Goal: Information Seeking & Learning: Learn about a topic

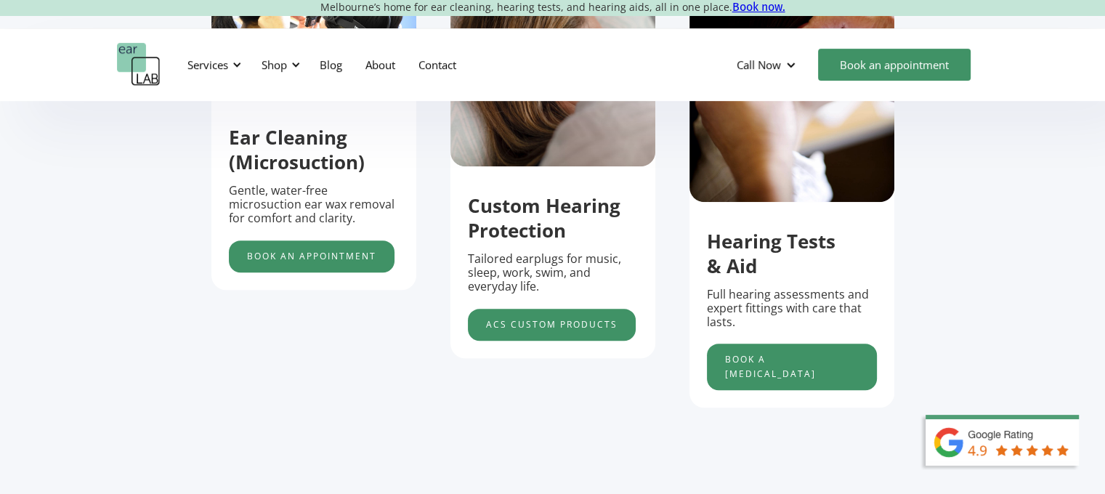
scroll to position [509, 0]
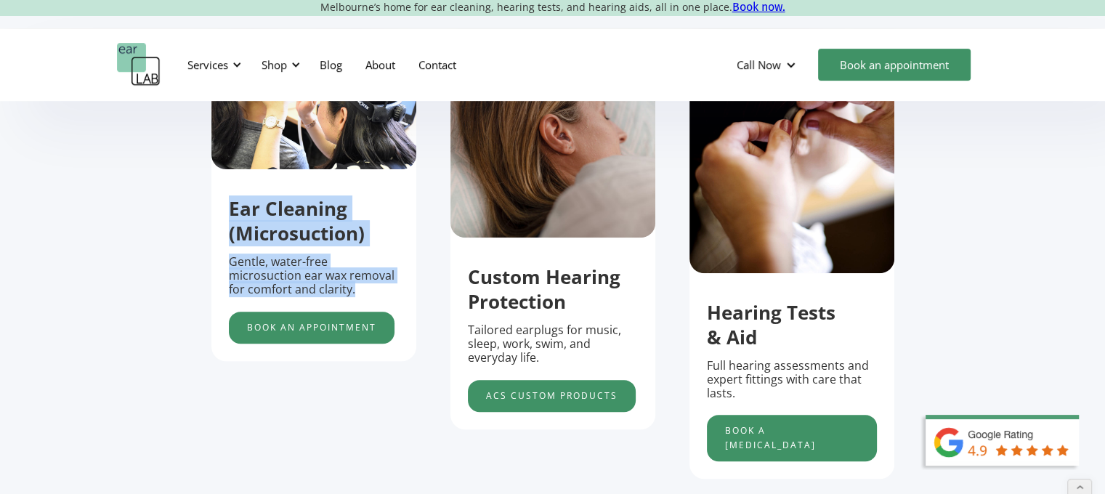
drag, startPoint x: 233, startPoint y: 209, endPoint x: 448, endPoint y: 306, distance: 236.8
click at [403, 293] on div "Ear Cleaning (Microsuction) Gentle, water-free microsuction ear wax removal for…" at bounding box center [313, 262] width 205 height 161
copy div "Ear Cleaning (Microsuction) Gentle, water-free microsuction ear wax removal for…"
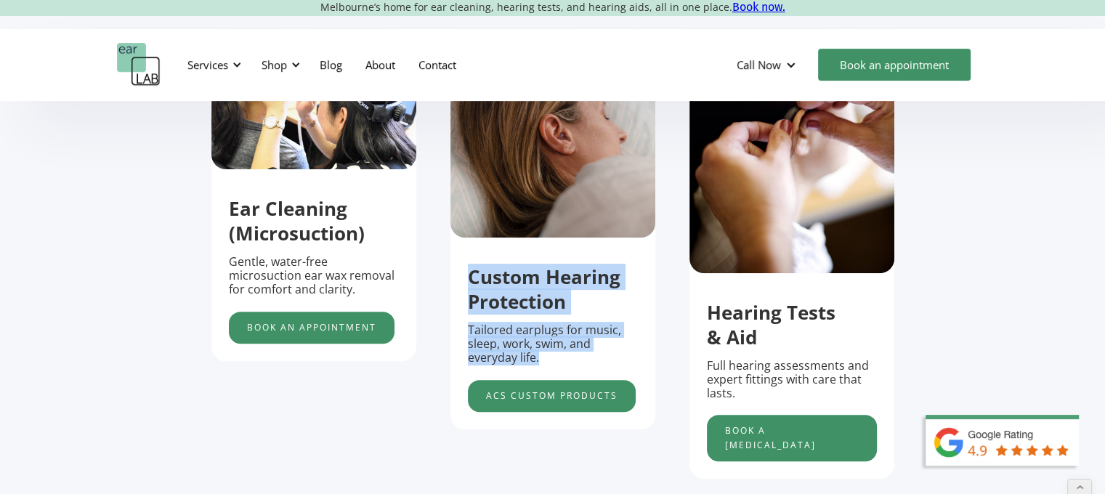
drag, startPoint x: 464, startPoint y: 288, endPoint x: 561, endPoint y: 345, distance: 113.1
click at [563, 365] on div "Custom Hearing Protection Tailored earplugs for music, sleep, work, swim, and e…" at bounding box center [553, 331] width 205 height 161
copy div "Custom Hearing Protection Tailored earplugs for music, sleep, work, swim, and e…"
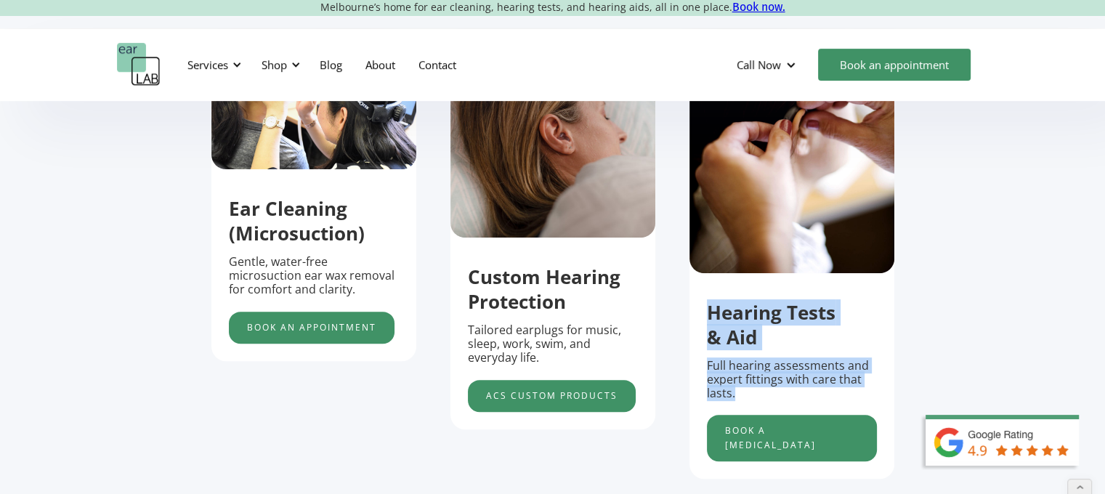
drag, startPoint x: 704, startPoint y: 316, endPoint x: 786, endPoint y: 370, distance: 98.2
click at [775, 395] on div "Hearing Tests & Aid Full hearing assessments and expert fittings with care that…" at bounding box center [792, 373] width 205 height 175
copy div "Hearing Tests & Aid Full hearing assessments and expert fittings with care that…"
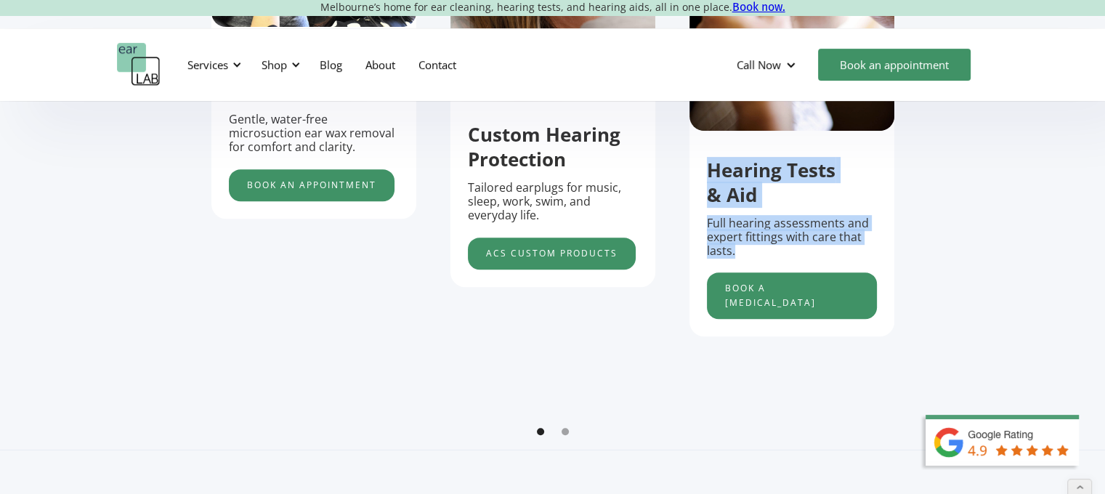
scroll to position [581, 0]
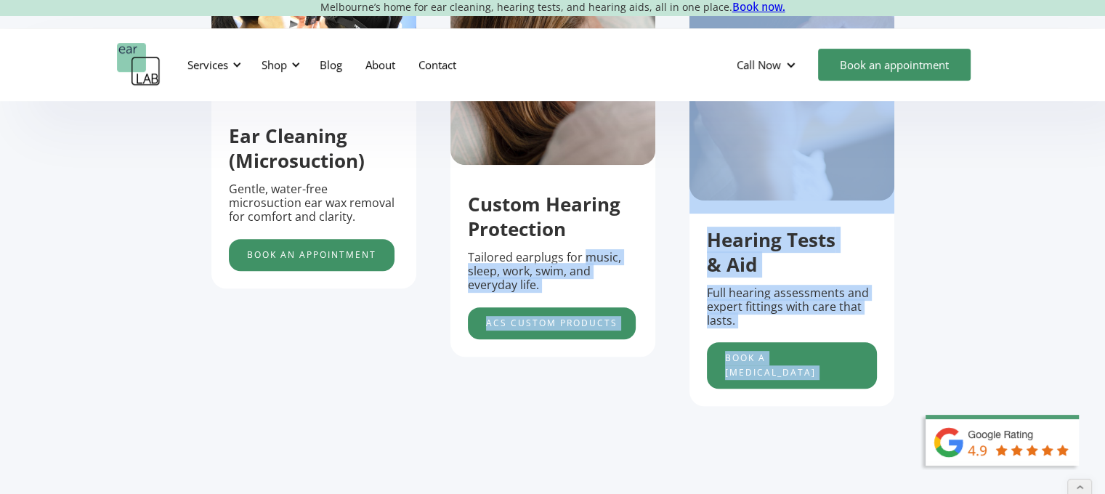
drag, startPoint x: 988, startPoint y: 218, endPoint x: 581, endPoint y: 264, distance: 408.9
click at [581, 264] on section "Services Support that’s clear, calm and designed to fit your life. Explore our …" at bounding box center [552, 169] width 1105 height 703
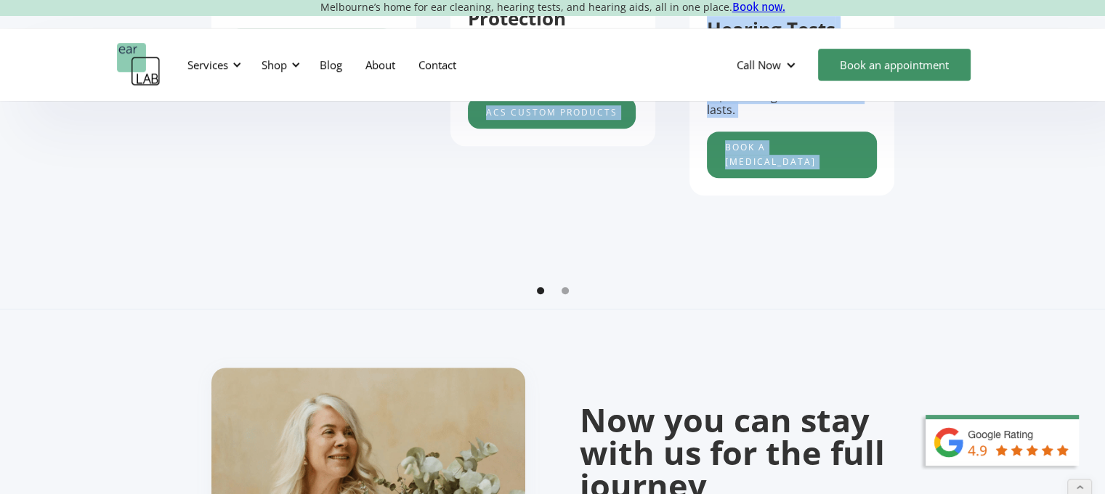
scroll to position [799, 0]
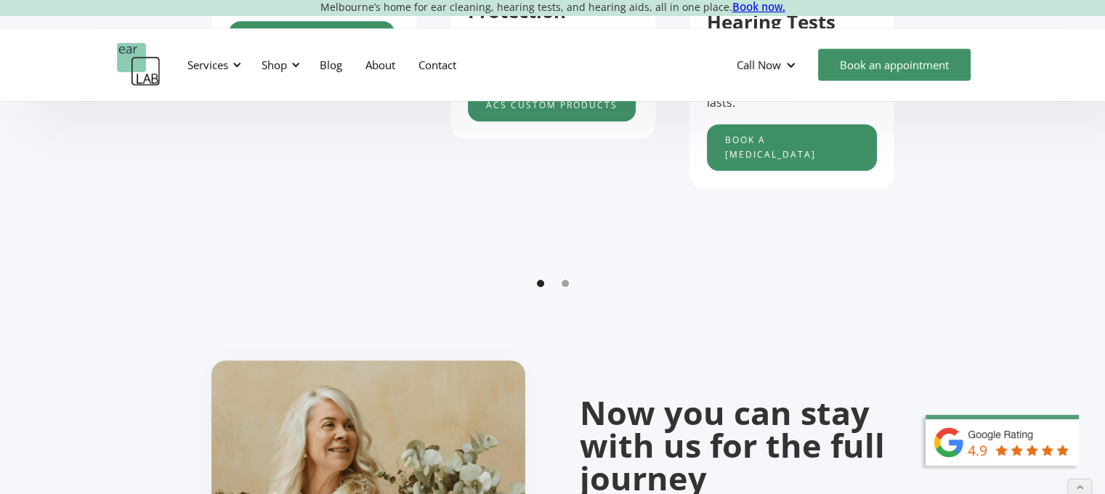
click at [567, 287] on div "Show slide 2 of 2" at bounding box center [565, 283] width 7 height 7
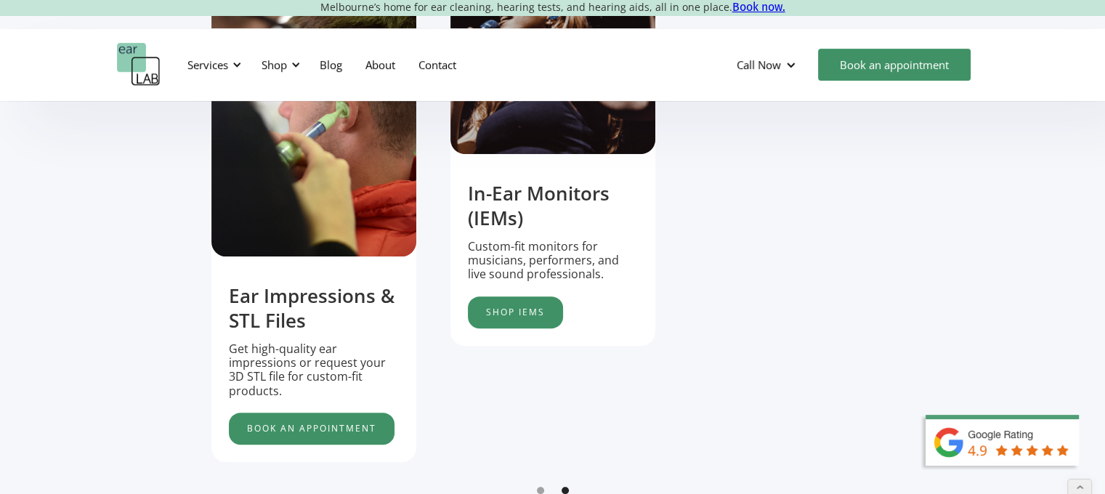
scroll to position [727, 0]
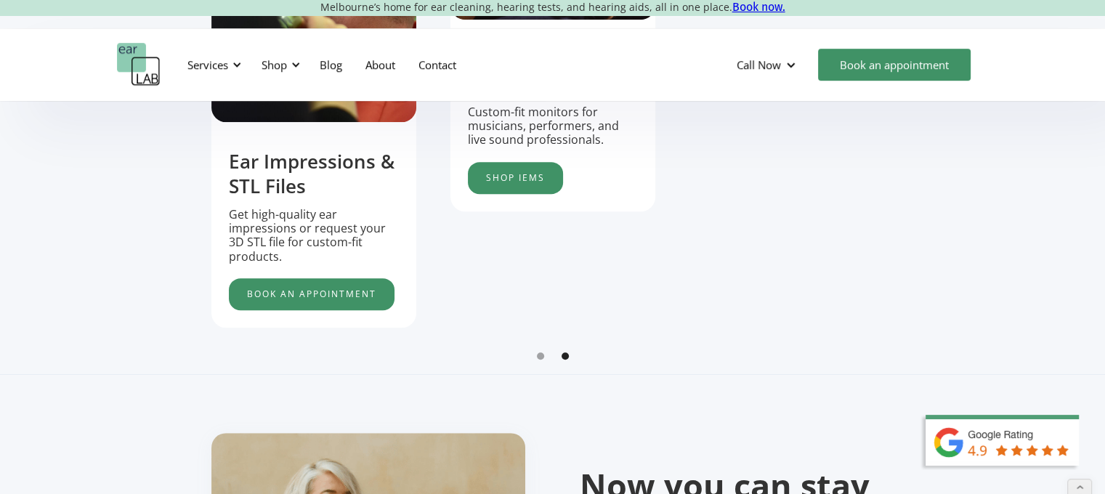
click at [539, 356] on div "carousel" at bounding box center [552, 359] width 683 height 29
click at [541, 360] on div "Show slide 1 of 2" at bounding box center [540, 355] width 7 height 7
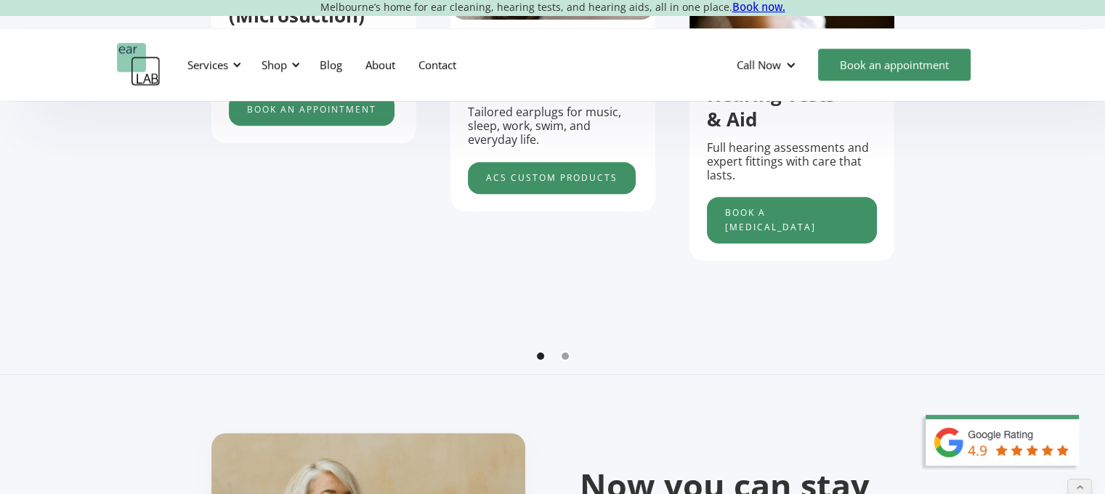
click at [567, 360] on div "Show slide 2 of 2" at bounding box center [565, 355] width 7 height 7
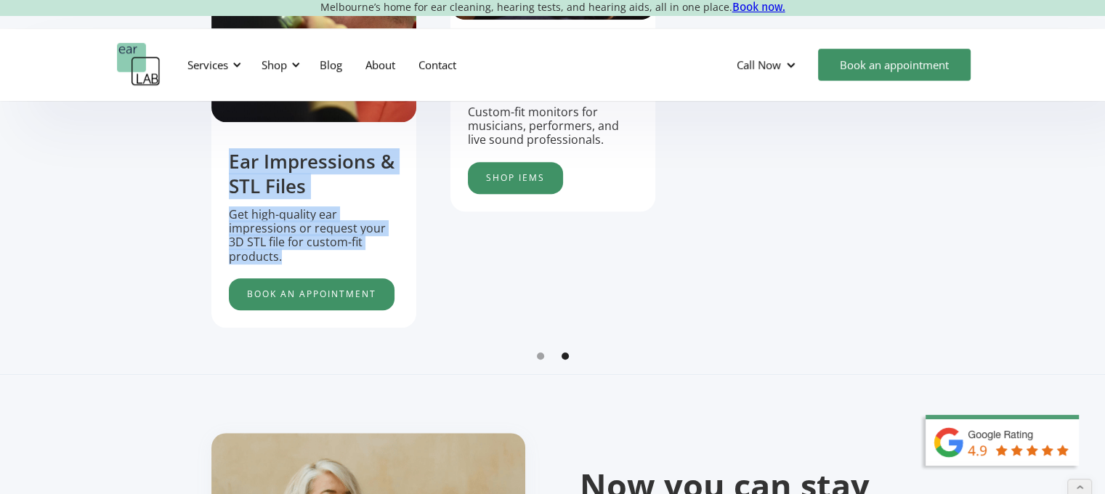
drag, startPoint x: 220, startPoint y: 164, endPoint x: 337, endPoint y: 273, distance: 159.4
click at [337, 275] on div "Ear Impressions & STL Files Get high-quality ear impressions or request your 3D…" at bounding box center [313, 222] width 205 height 174
copy div "Ear Impressions & STL Files Get high-quality ear impressions or request your 3D…"
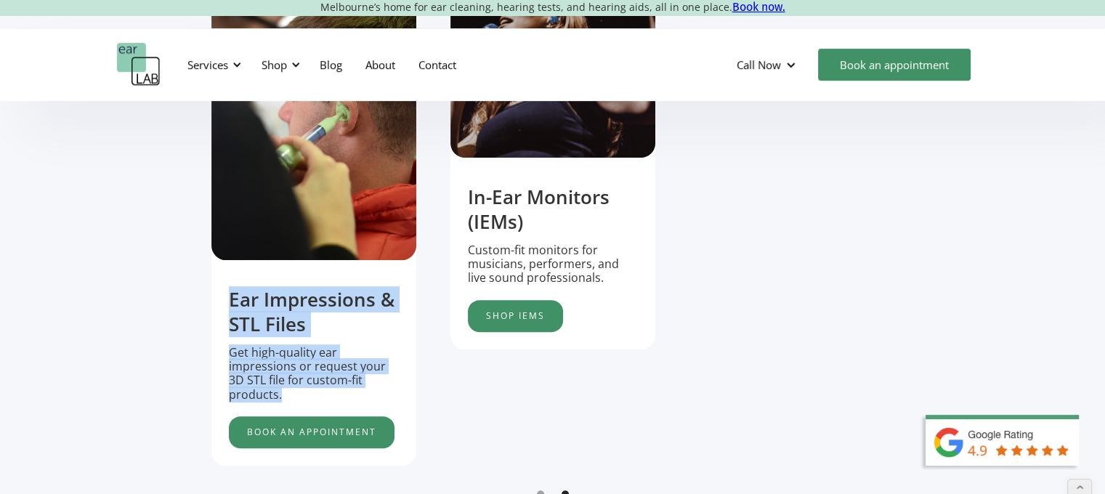
scroll to position [581, 0]
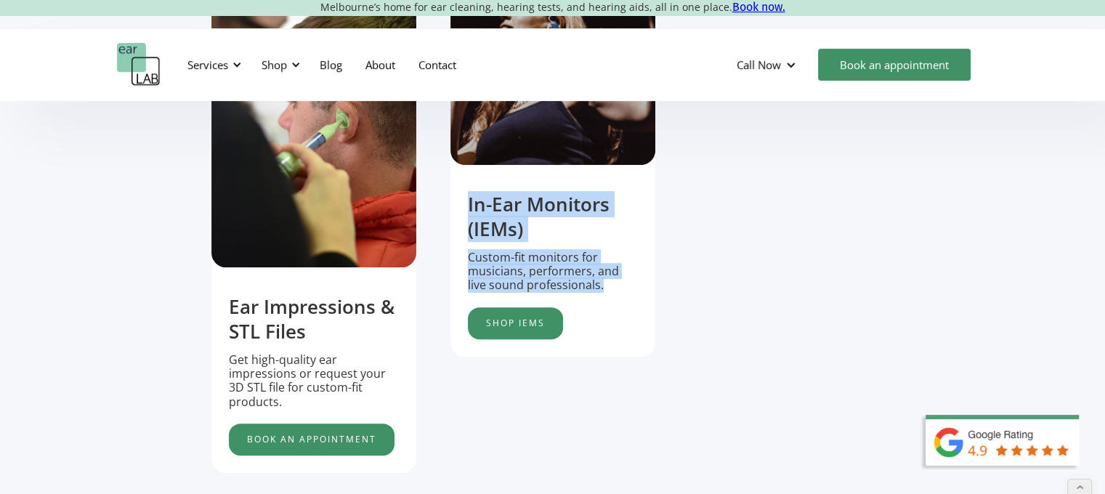
drag, startPoint x: 456, startPoint y: 205, endPoint x: 600, endPoint y: 296, distance: 169.6
click at [600, 296] on div "In-Ear Monitors (IEMs) Custom-fit monitors for musicians, performers, and live …" at bounding box center [553, 258] width 205 height 161
copy div "In-Ear Monitors (IEMs) Custom-fit monitors for musicians, performers, and live …"
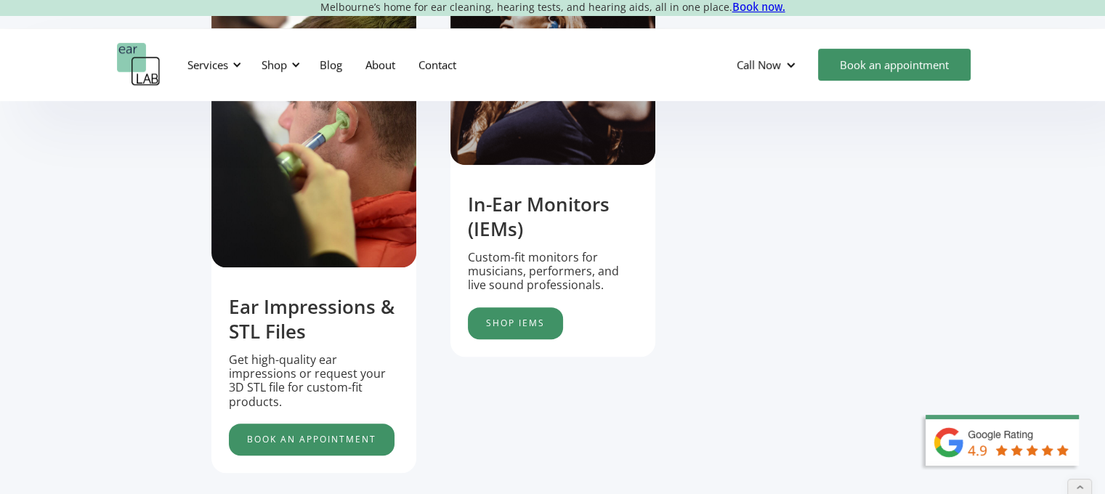
click at [824, 273] on div "Ear Cleaning (Microsuction) Gentle, water-free microsuction ear wax removal for…" at bounding box center [552, 216] width 683 height 512
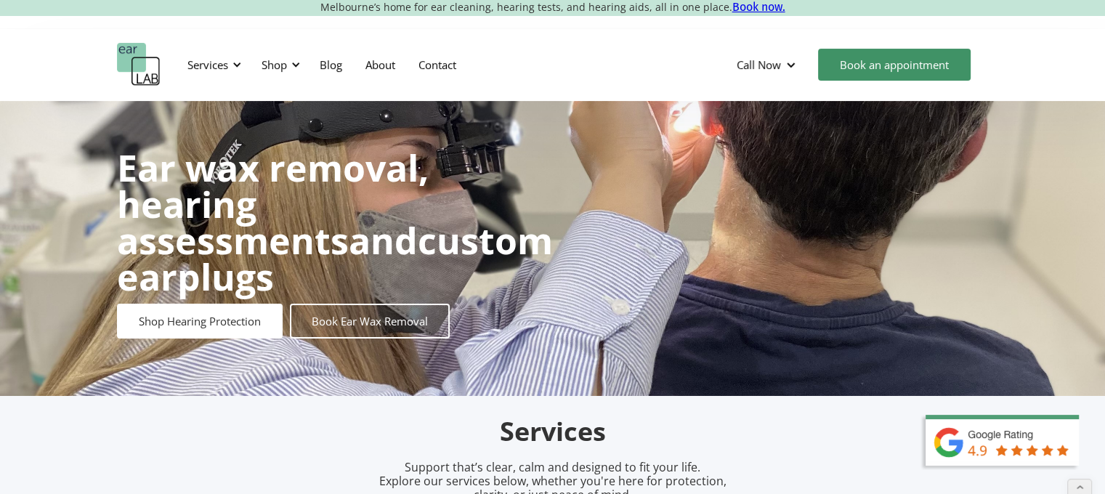
scroll to position [0, 0]
